Goal: Navigation & Orientation: Find specific page/section

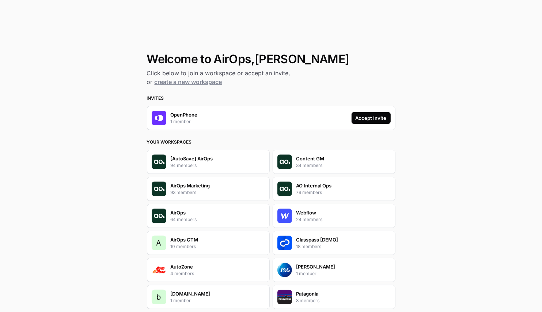
click at [378, 114] on div "Accept Invite" at bounding box center [371, 117] width 31 height 7
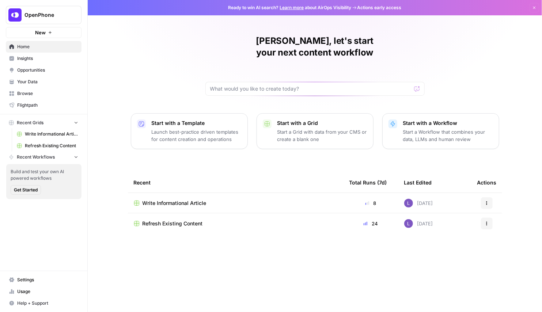
click at [208, 45] on div "[PERSON_NAME], let's start your next content workflow" at bounding box center [314, 65] width 219 height 61
click at [62, 61] on span "Insights" at bounding box center [47, 58] width 61 height 7
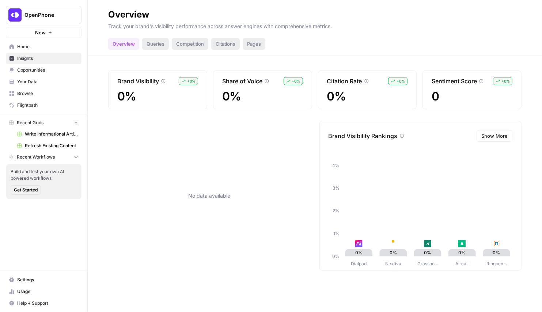
click at [34, 46] on span "Home" at bounding box center [47, 46] width 61 height 7
